Goal: Information Seeking & Learning: Learn about a topic

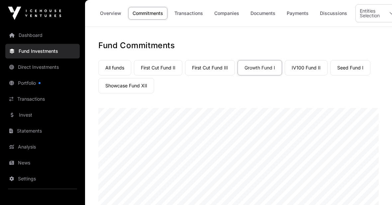
click at [231, 11] on link "Companies" at bounding box center [227, 13] width 34 height 13
click at [117, 70] on link "All funds" at bounding box center [114, 67] width 33 height 15
click at [116, 70] on link "All funds" at bounding box center [114, 67] width 33 height 15
click at [228, 13] on link "Companies" at bounding box center [227, 13] width 34 height 13
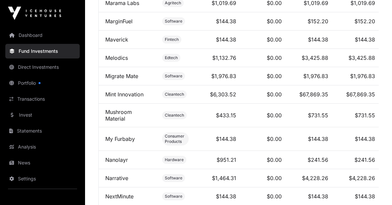
click at [113, 98] on link "Mint Innovation" at bounding box center [124, 94] width 38 height 7
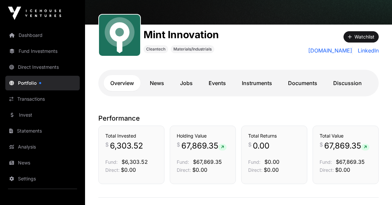
scroll to position [66, 0]
